Goal: Task Accomplishment & Management: Use online tool/utility

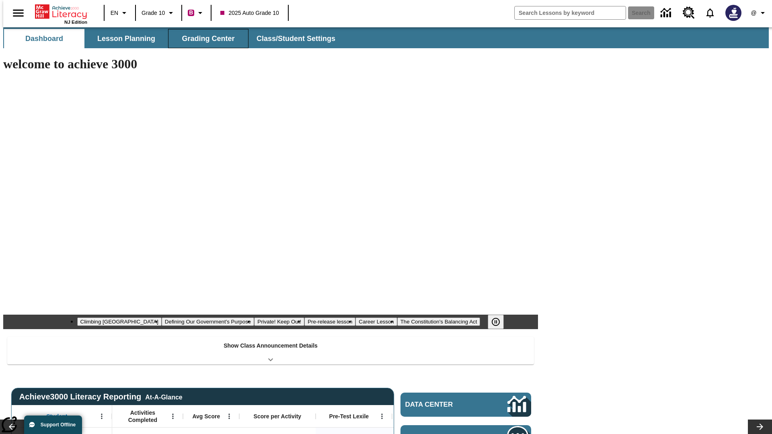
click at [205, 39] on span "Grading Center" at bounding box center [208, 38] width 53 height 9
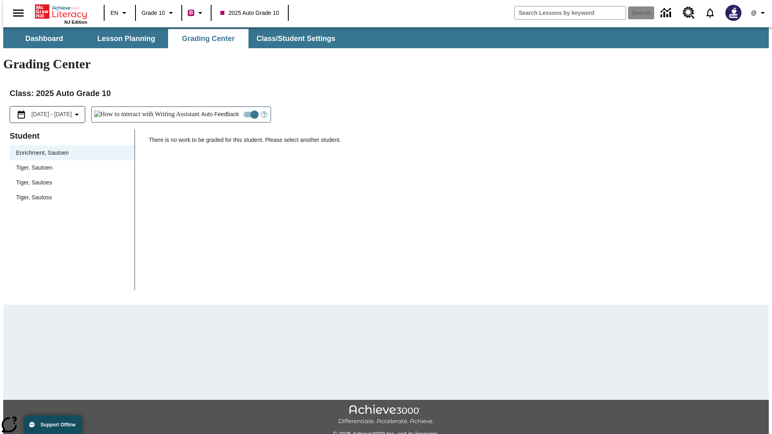
click at [69, 164] on div "Tiger, Sautoen" at bounding box center [72, 168] width 112 height 8
click at [263, 113] on icon "Open Help for Writing Assistant" at bounding box center [264, 115] width 2 height 4
